Goal: Check status: Check status

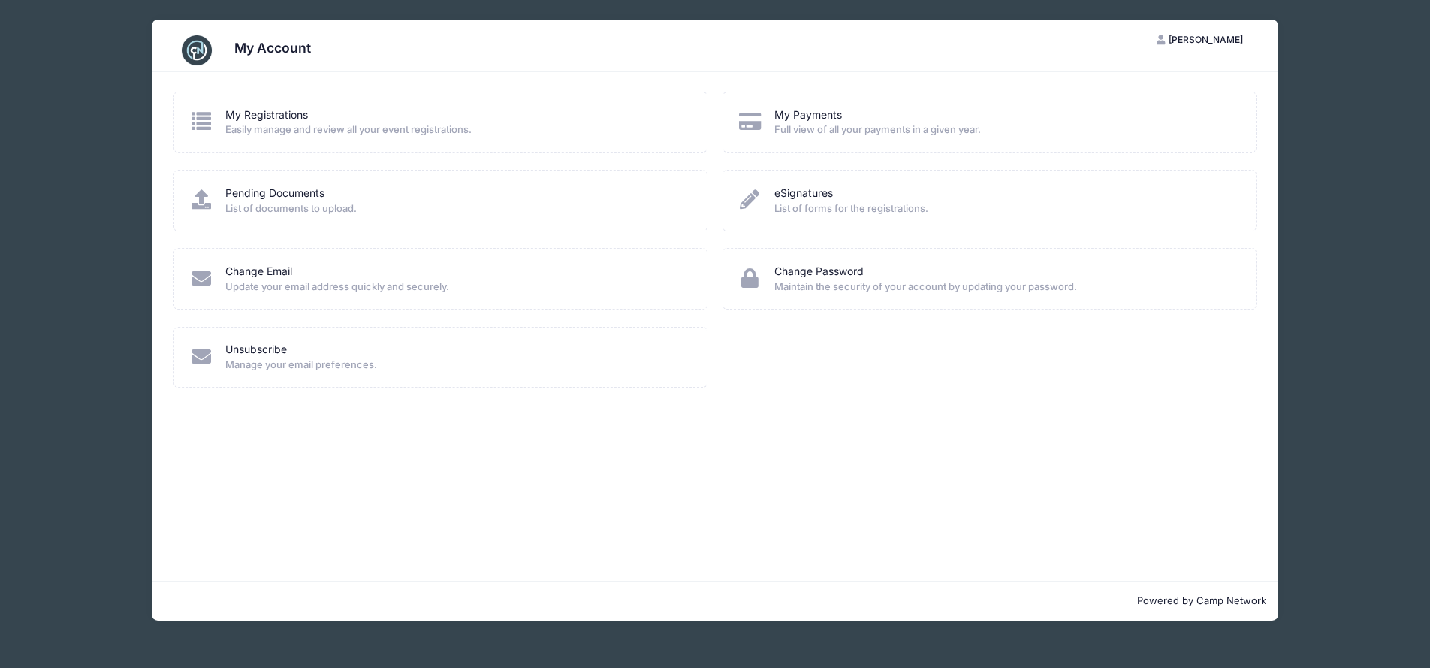
click at [505, 129] on span "Easily manage and review all your event registrations." at bounding box center [456, 129] width 462 height 15
click at [262, 128] on span "Easily manage and review all your event registrations." at bounding box center [456, 129] width 462 height 15
click at [1194, 38] on span "[PERSON_NAME]" at bounding box center [1206, 39] width 74 height 11
click at [1158, 83] on link "My Account" at bounding box center [1163, 76] width 174 height 29
click at [247, 119] on link "My Registrations" at bounding box center [266, 115] width 83 height 16
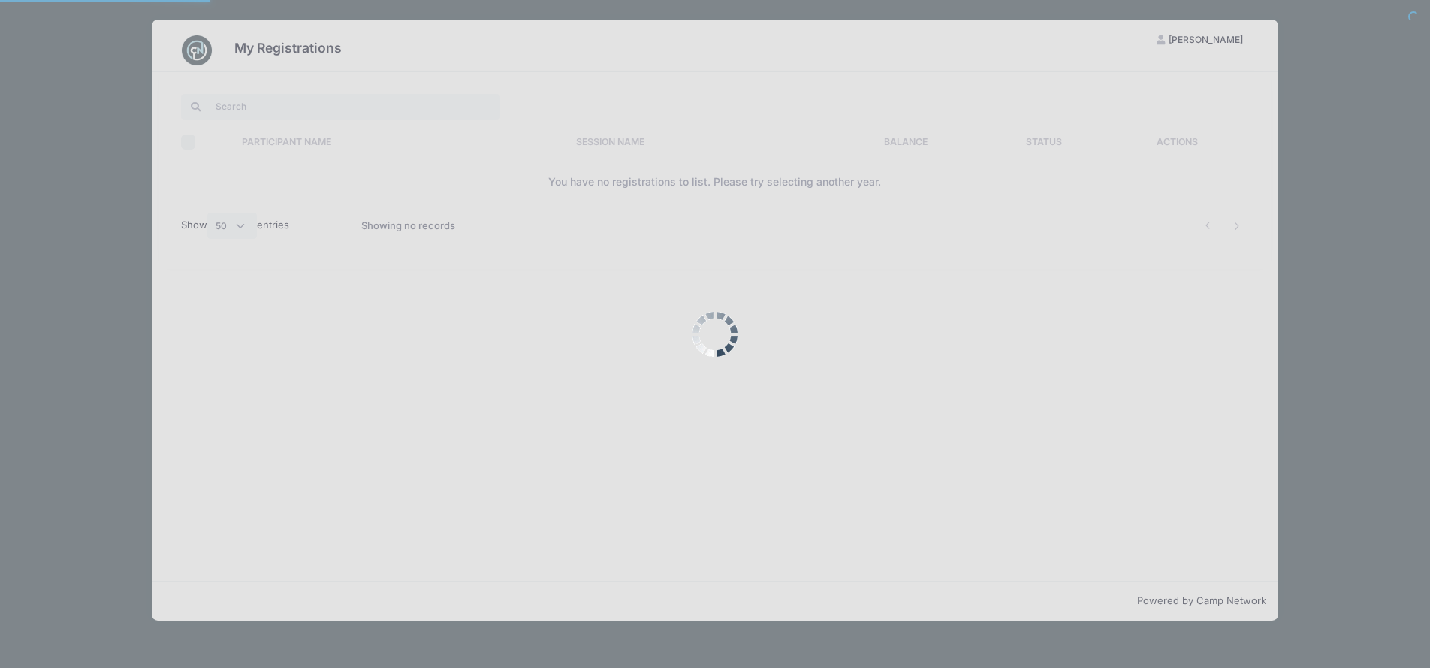
select select "50"
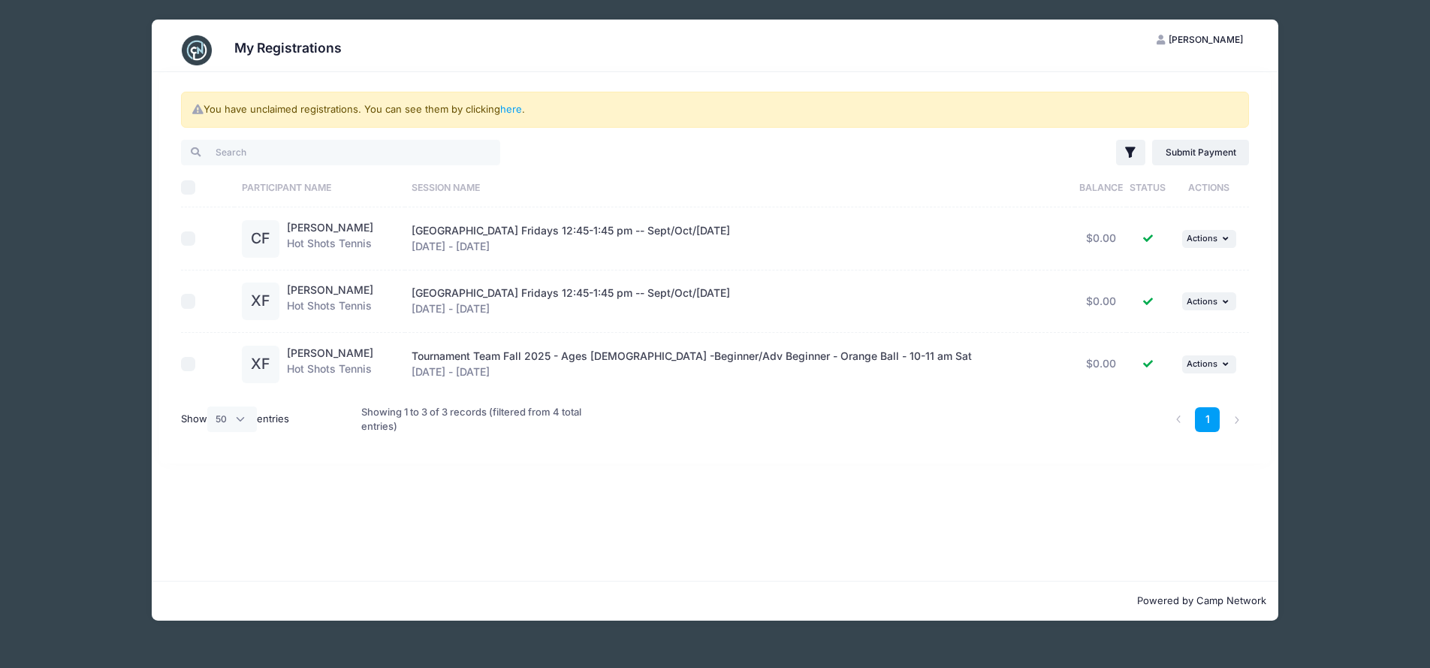
click at [622, 360] on span "Tournament Team Fall 2025 - Ages 7-10 -Beginner/Adv Beginner - Orange Ball - 10…" at bounding box center [692, 355] width 560 height 13
drag, startPoint x: 624, startPoint y: 370, endPoint x: 512, endPoint y: 370, distance: 111.9
click at [612, 370] on div "Tournament Team Fall 2025 - Ages 7-10 -Beginner/Adv Beginner - Orange Ball - 10…" at bounding box center [740, 365] width 656 height 32
drag, startPoint x: 464, startPoint y: 370, endPoint x: 417, endPoint y: 355, distance: 49.7
click at [458, 369] on div "Tournament Team Fall 2025 - Ages 7-10 -Beginner/Adv Beginner - Orange Ball - 10…" at bounding box center [740, 365] width 656 height 32
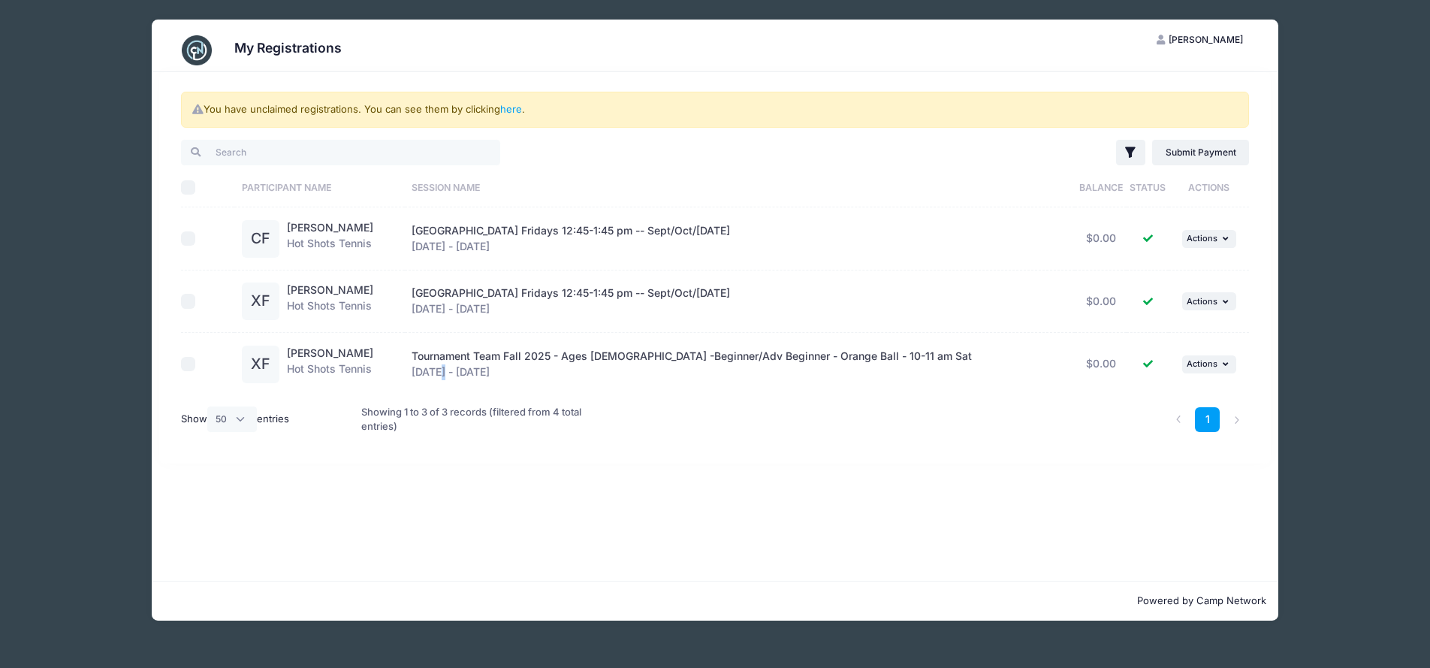
click at [273, 358] on div "XF" at bounding box center [261, 365] width 38 height 38
click at [317, 354] on link "Xavier Fisher" at bounding box center [330, 352] width 86 height 13
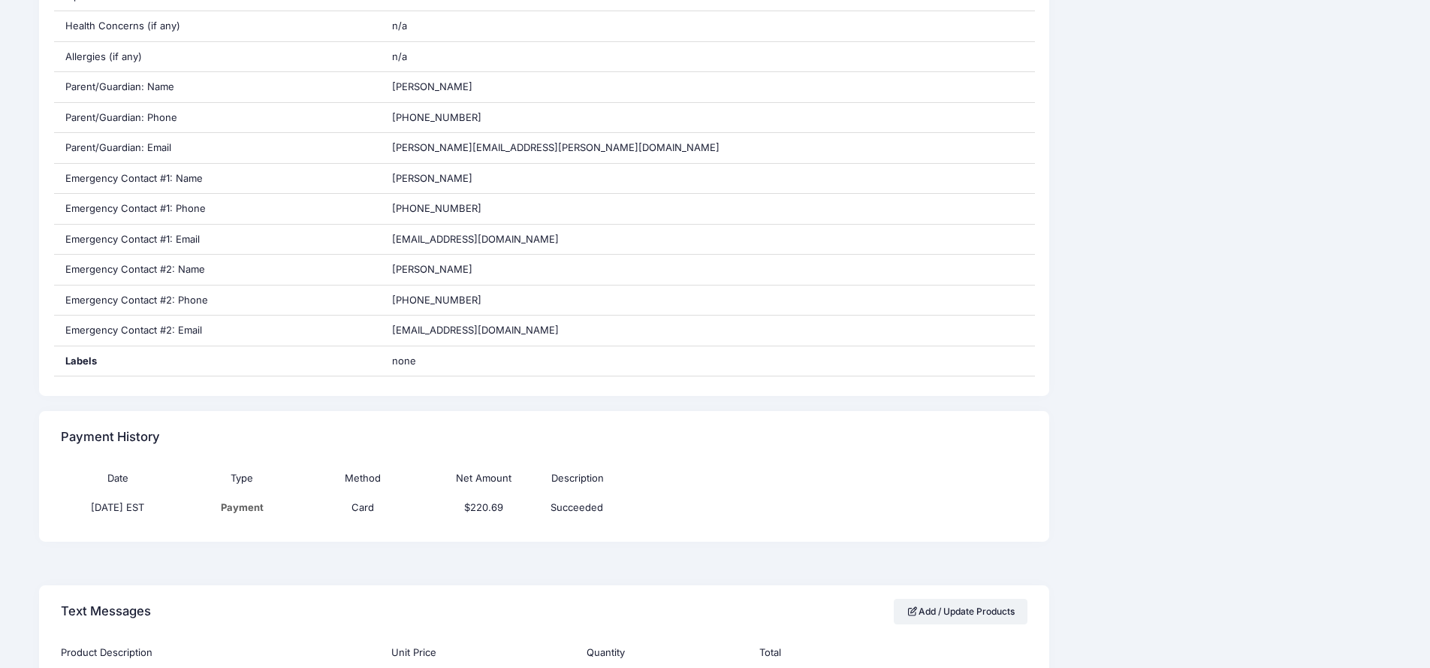
scroll to position [610, 0]
